Goal: Transaction & Acquisition: Purchase product/service

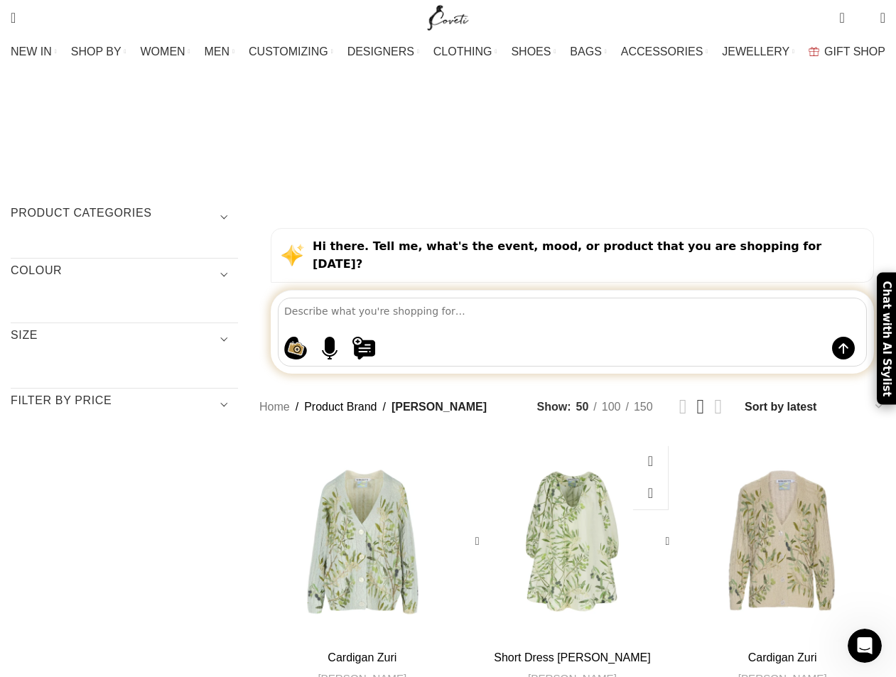
click at [550, 491] on div "Short Dress Georgette" at bounding box center [572, 541] width 69 height 206
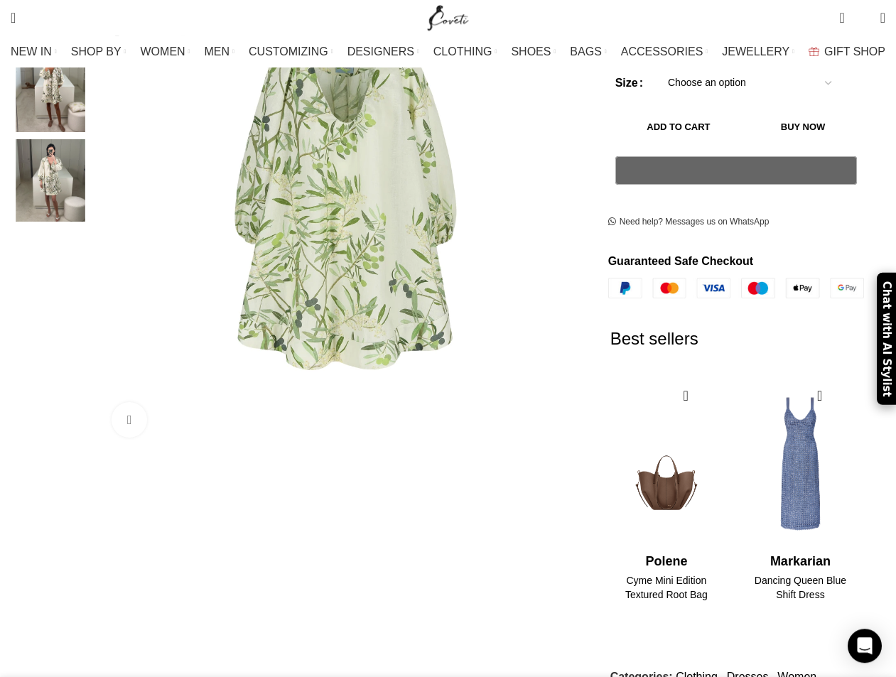
scroll to position [580, 0]
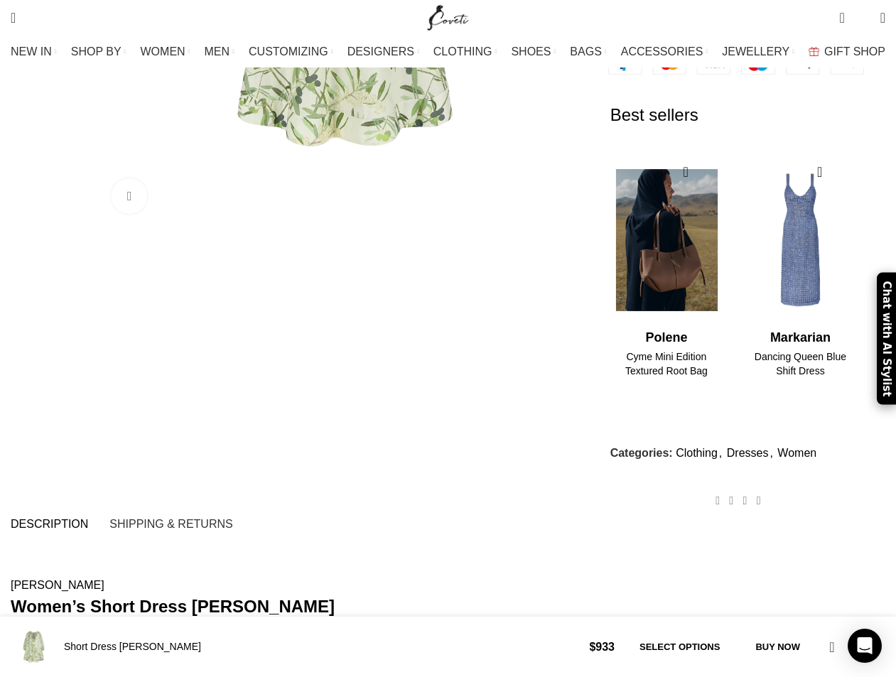
click at [681, 241] on img "1 / 2" at bounding box center [666, 240] width 116 height 175
